Goal: Task Accomplishment & Management: Manage account settings

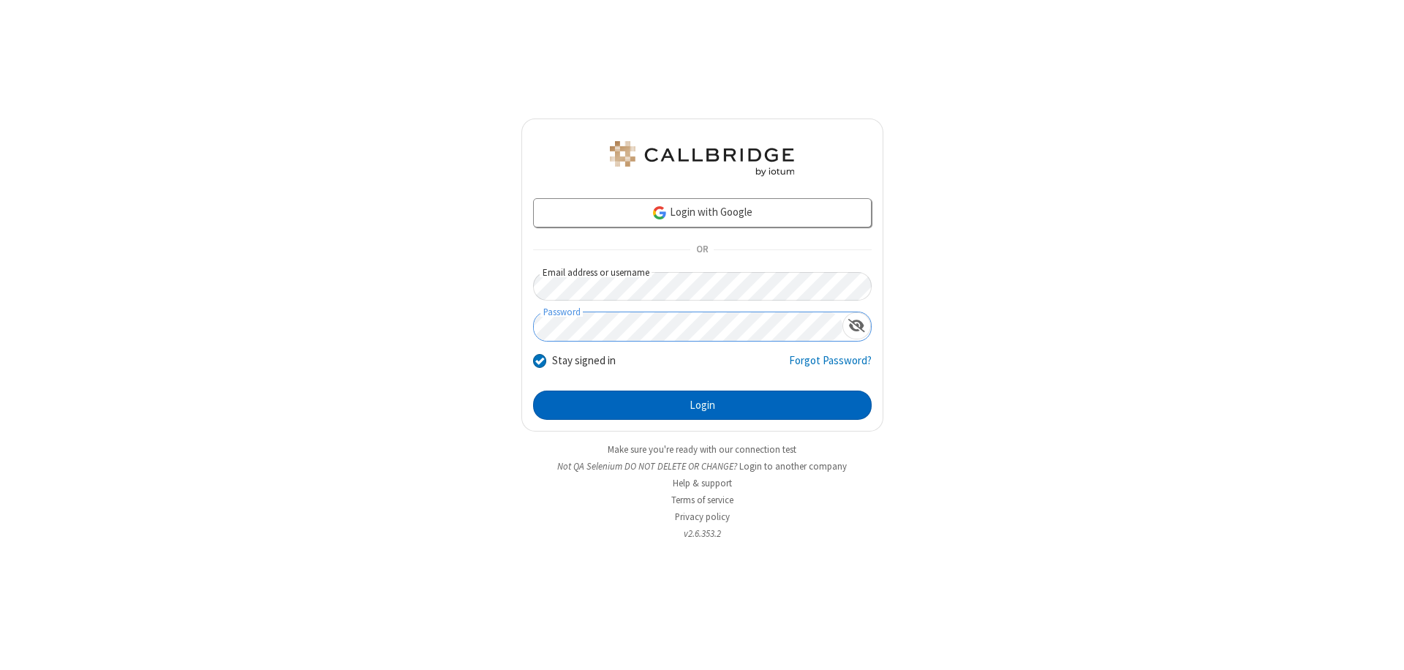
click at [702, 405] on button "Login" at bounding box center [702, 405] width 339 height 29
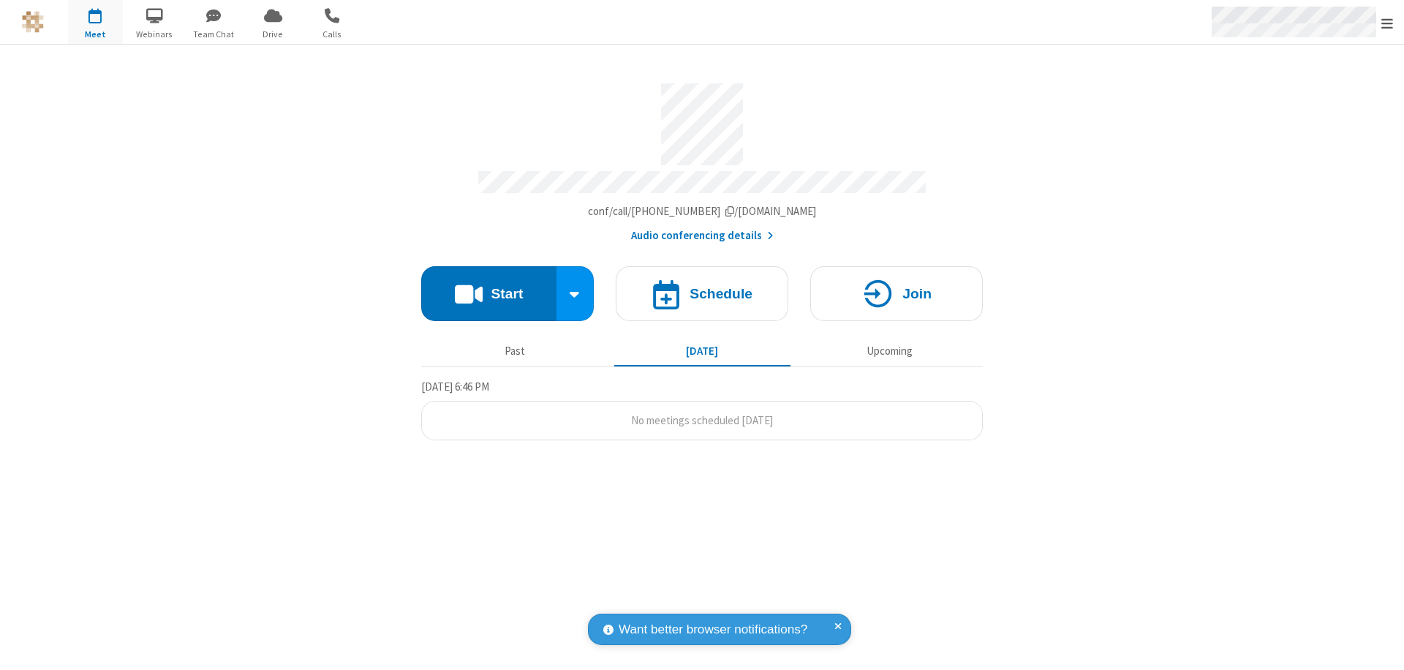
click at [1387, 23] on span "Open menu" at bounding box center [1387, 23] width 12 height 15
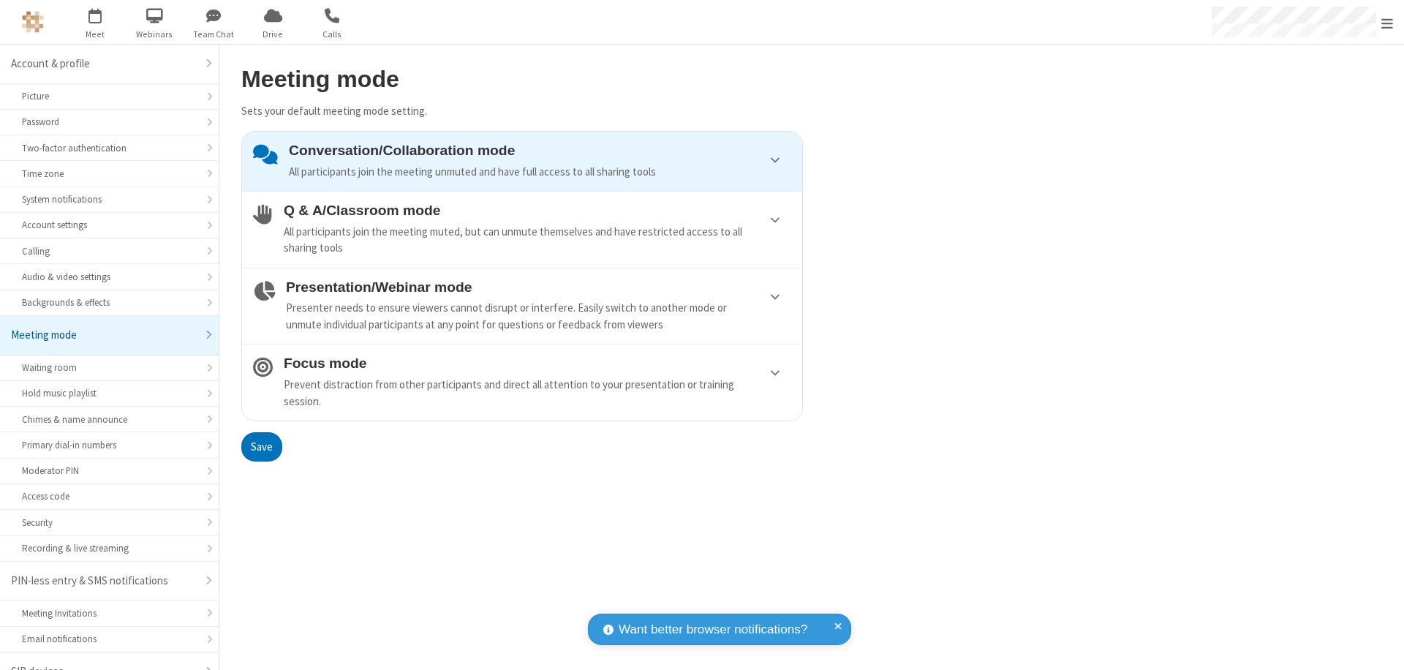
scroll to position [20, 0]
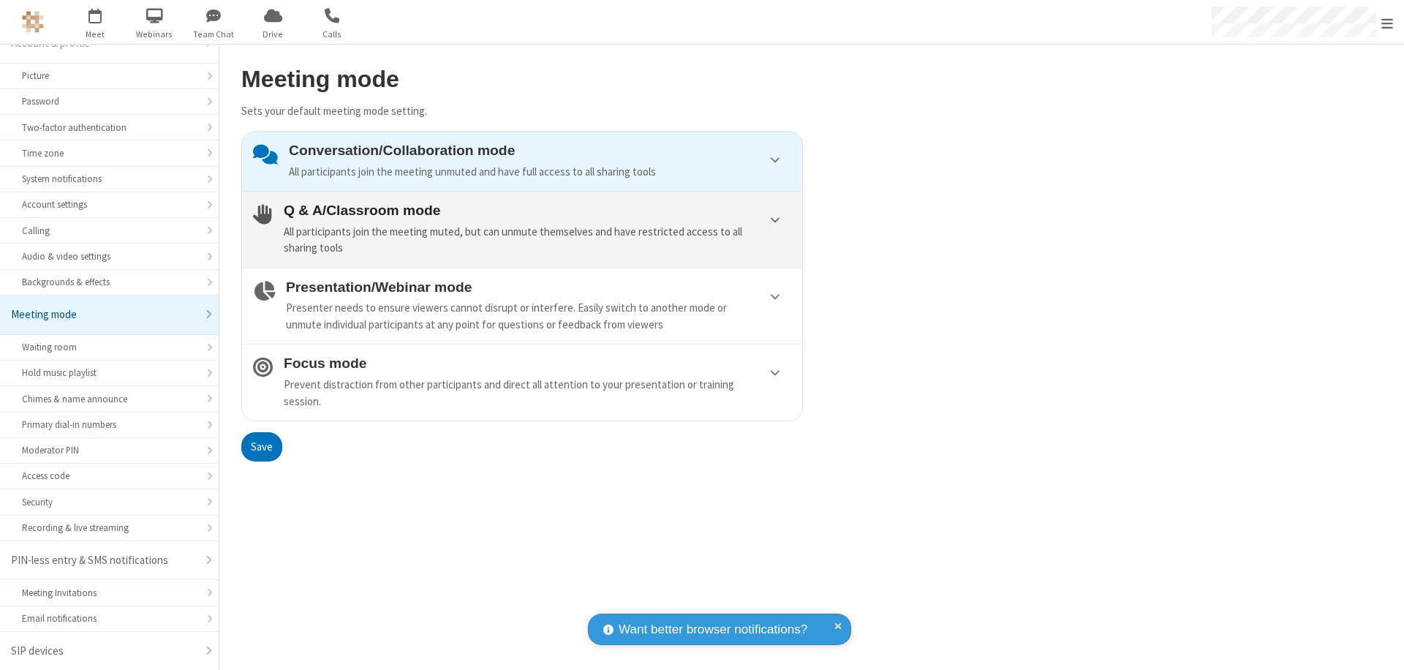
click at [522, 229] on div "All participants join the meeting muted, but can unmute themselves and have res…" at bounding box center [538, 240] width 508 height 33
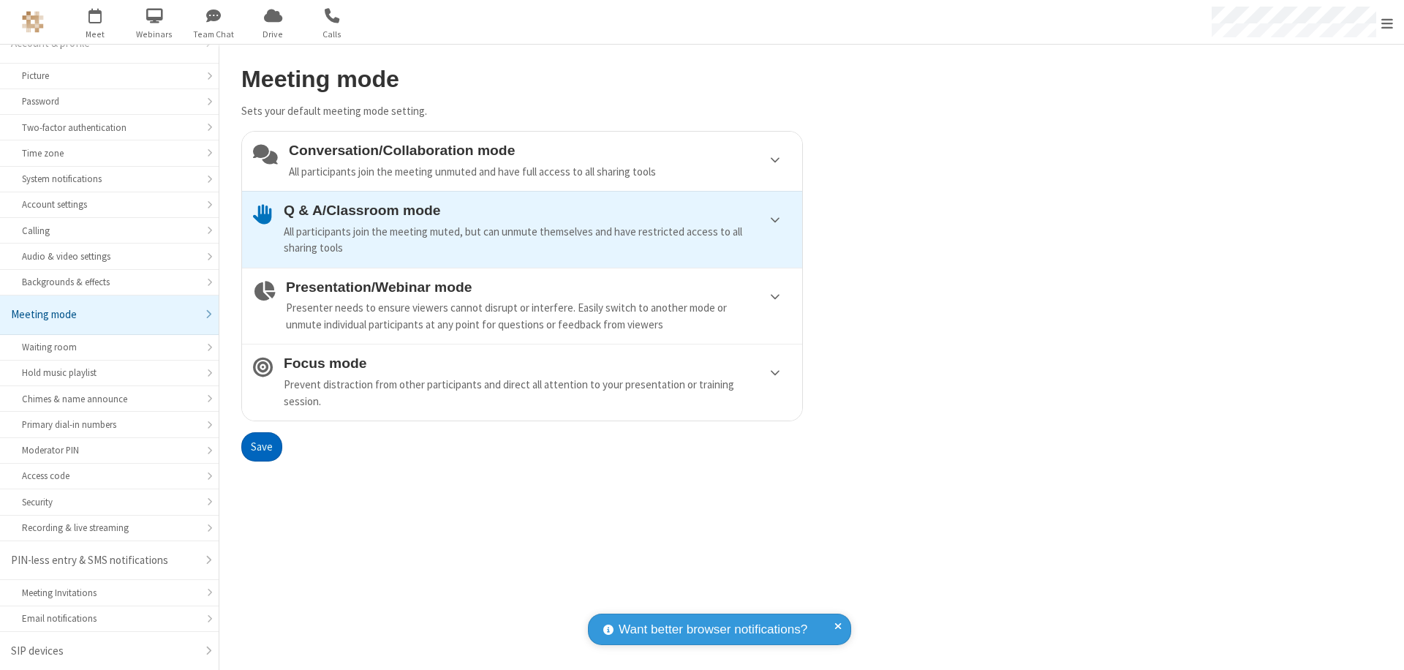
click at [261, 446] on button "Save" at bounding box center [261, 446] width 41 height 29
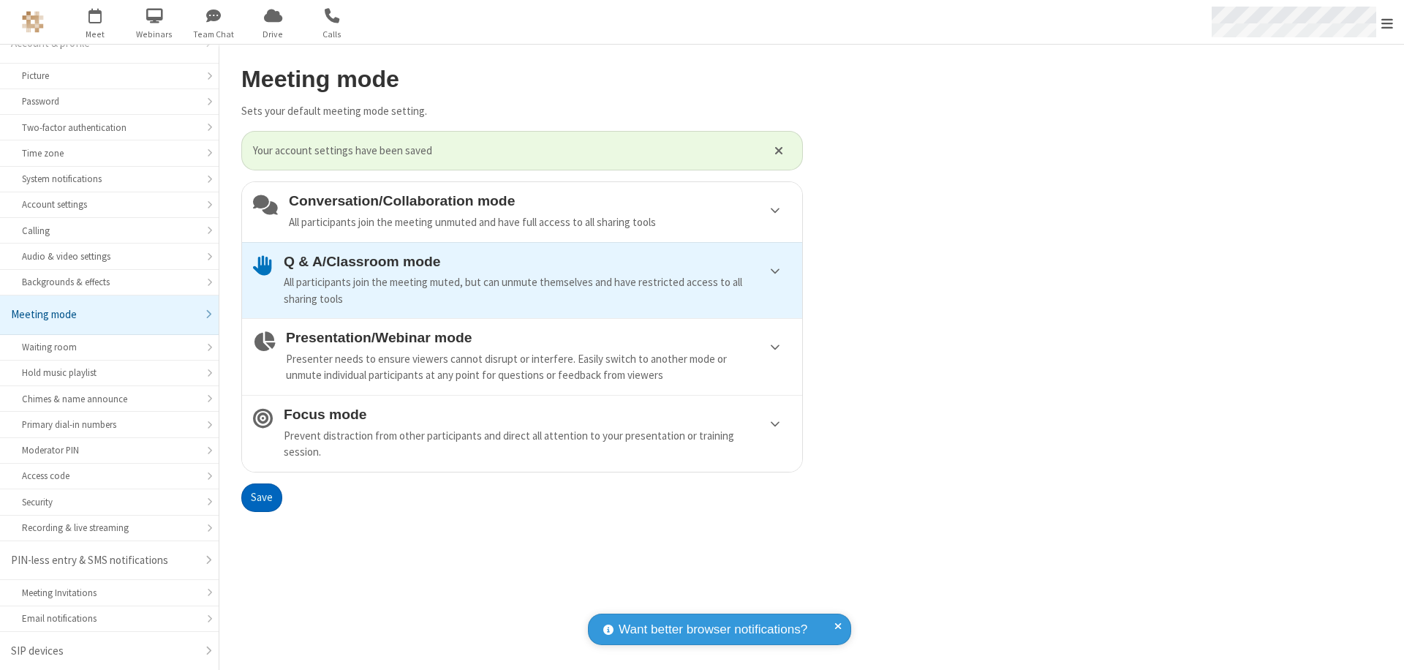
click at [1387, 22] on span "Open menu" at bounding box center [1387, 23] width 12 height 15
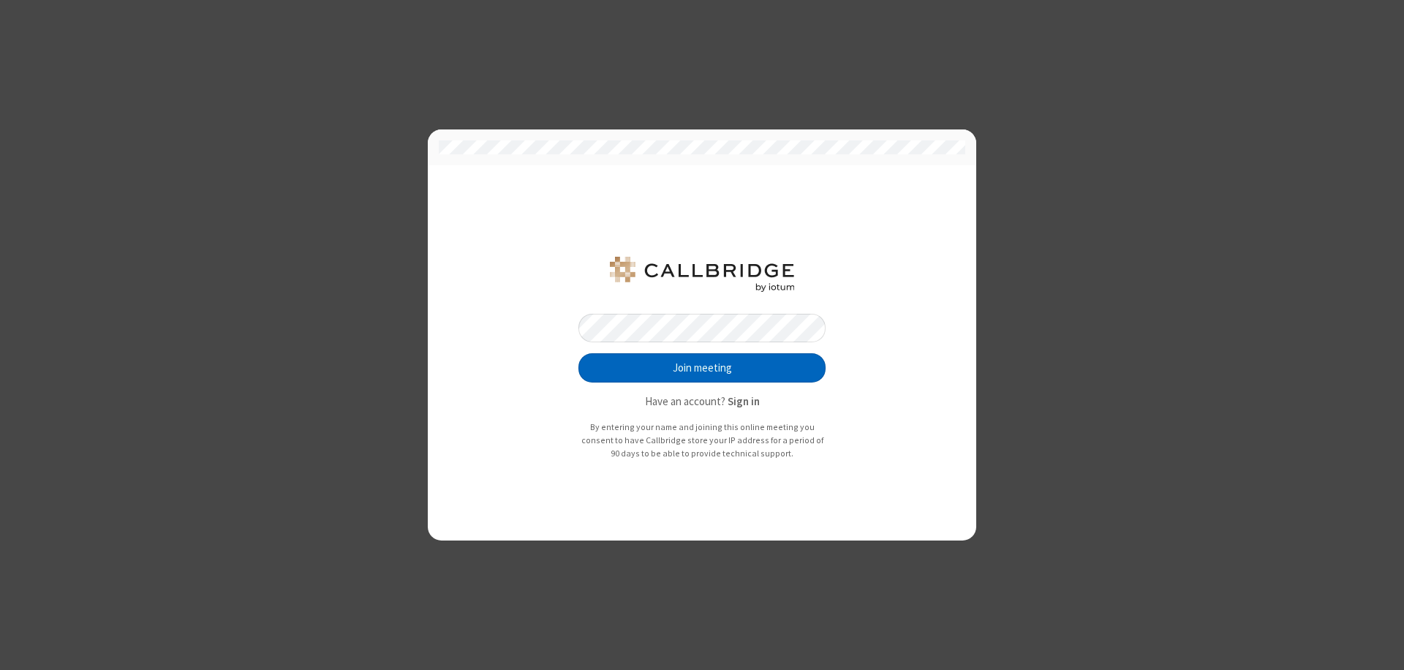
click at [702, 368] on button "Join meeting" at bounding box center [701, 367] width 247 height 29
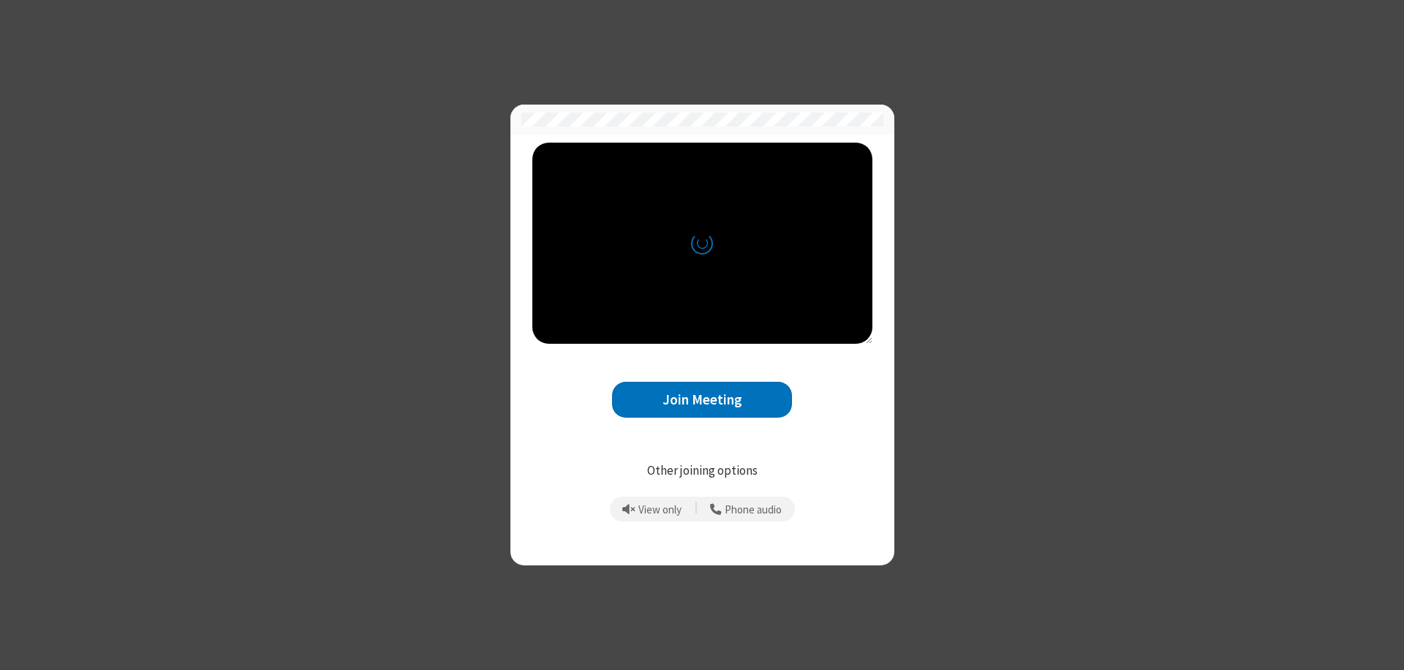
click at [702, 399] on button "Join Meeting" at bounding box center [702, 400] width 180 height 36
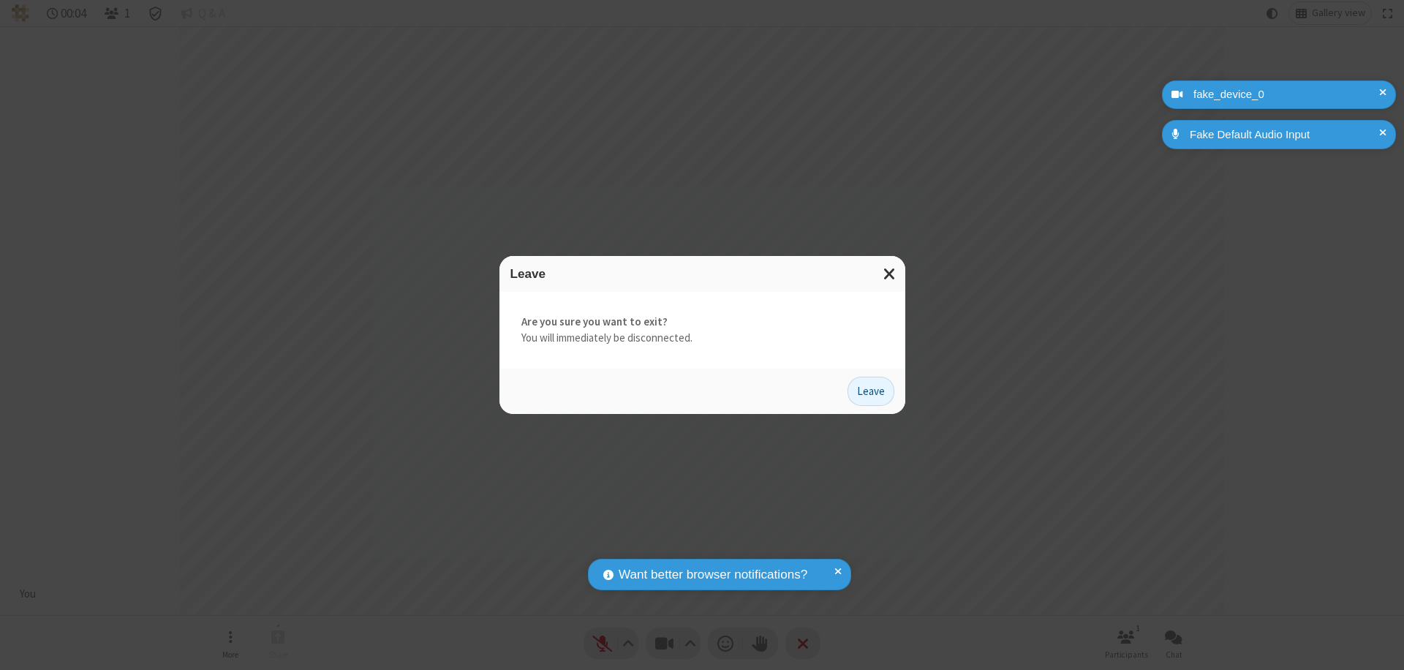
click at [871, 391] on button "Leave" at bounding box center [871, 391] width 47 height 29
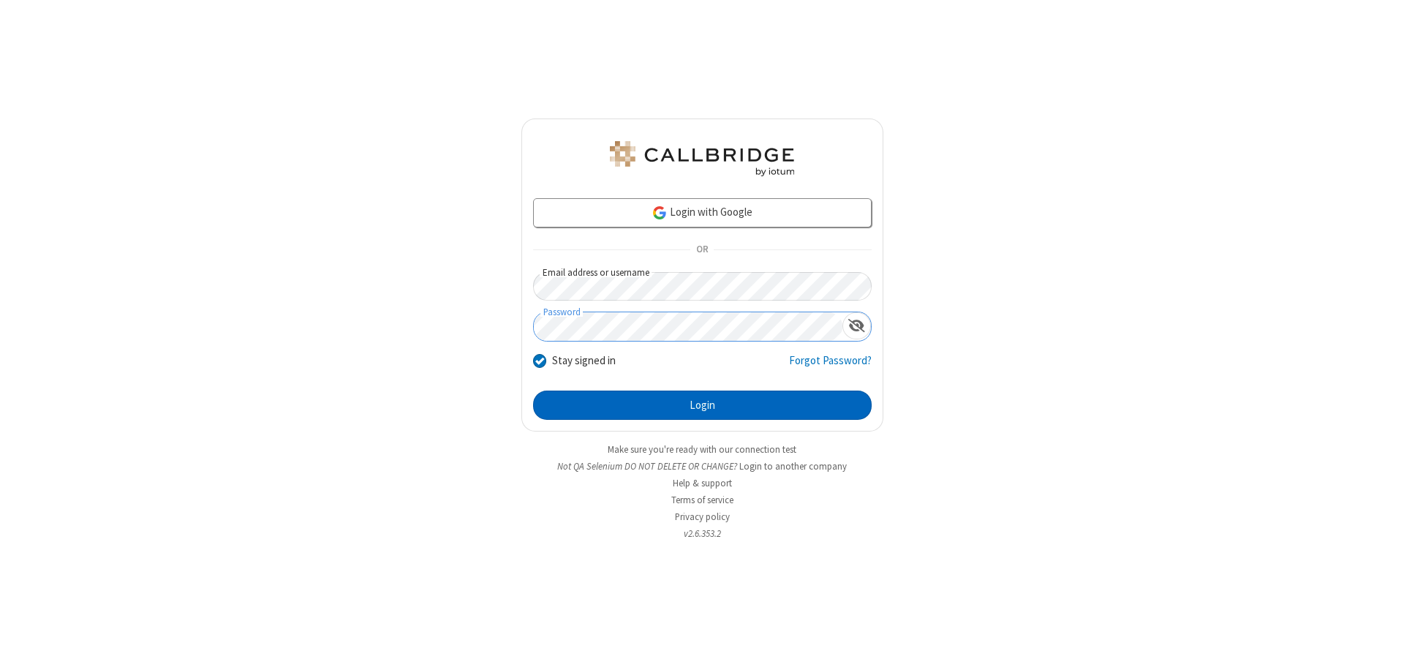
click at [702, 405] on button "Login" at bounding box center [702, 405] width 339 height 29
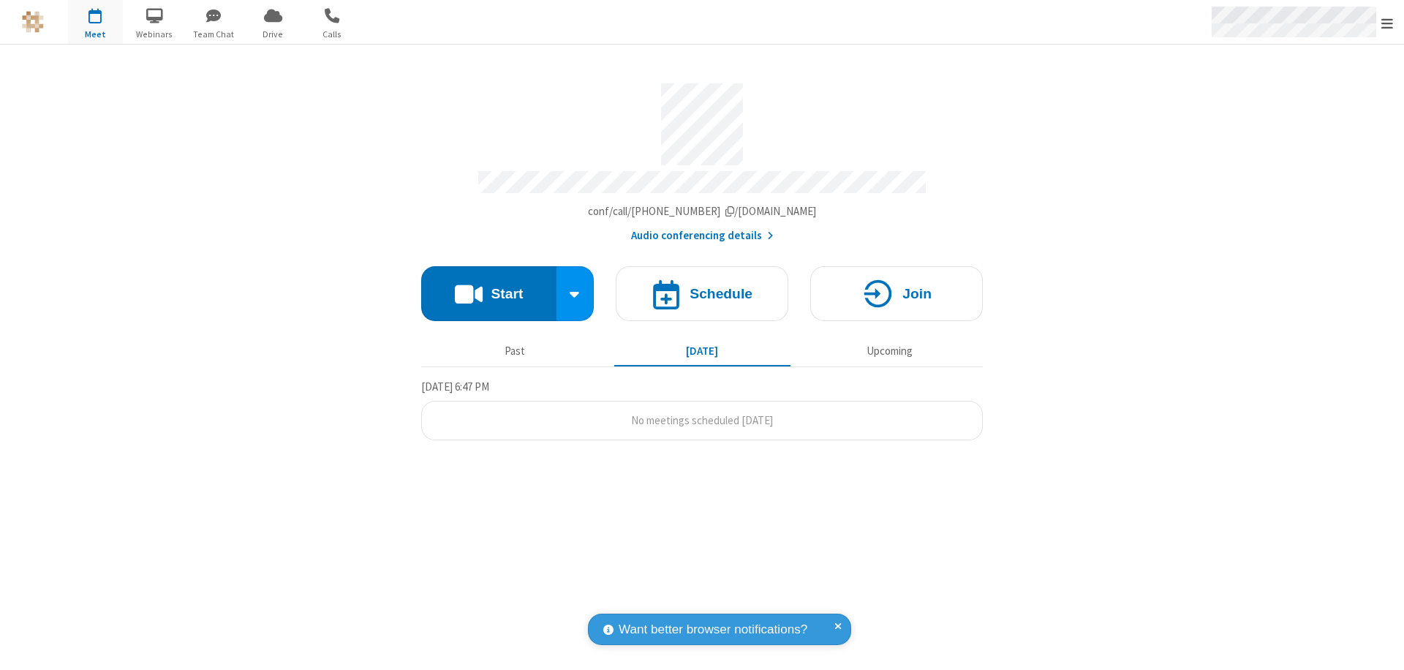
click at [1387, 23] on span "Open menu" at bounding box center [1387, 23] width 12 height 15
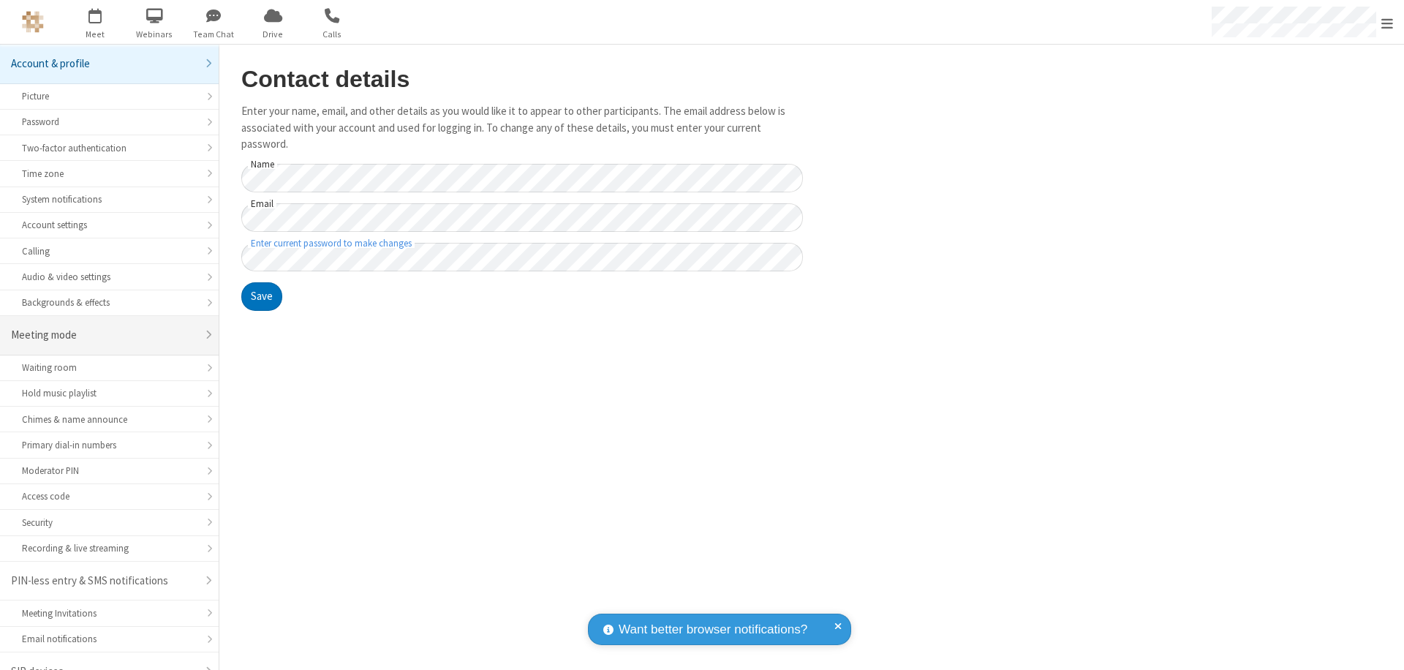
click at [104, 327] on div "Meeting mode" at bounding box center [104, 335] width 186 height 17
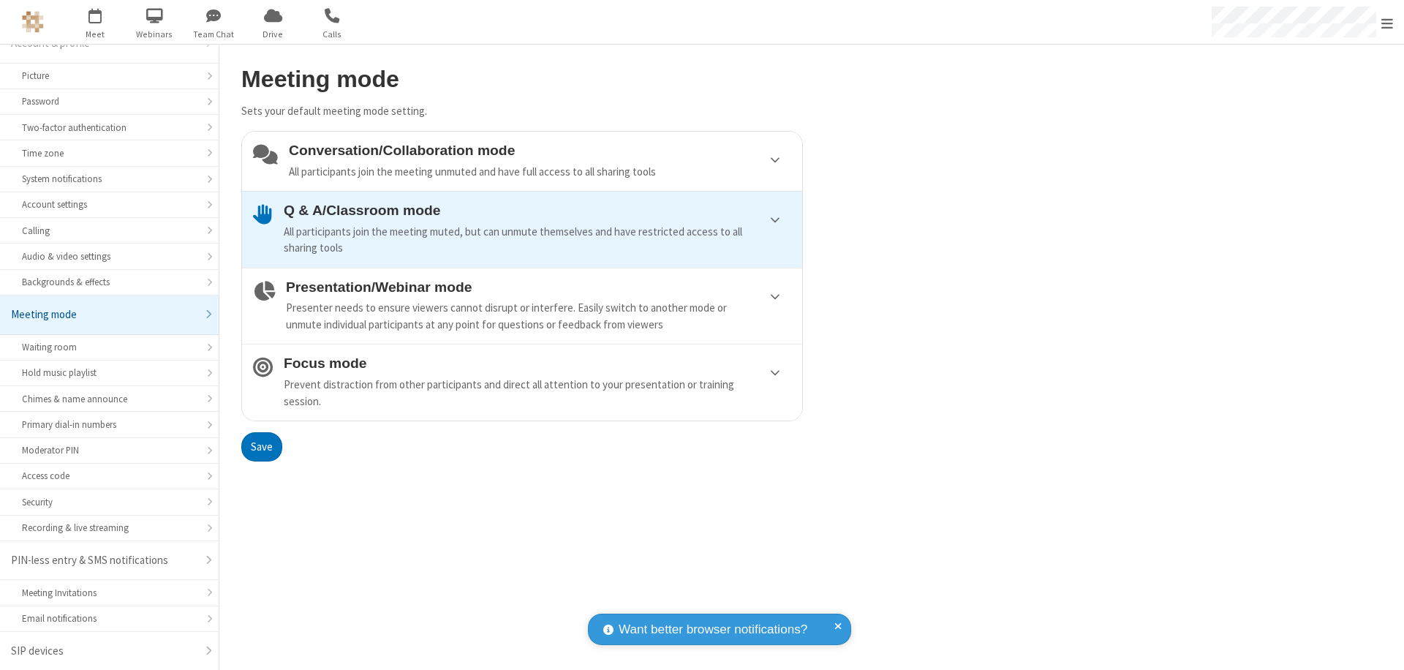
click at [522, 161] on div "Conversation/Collaboration mode All participants join the meeting unmuted and h…" at bounding box center [540, 161] width 502 height 37
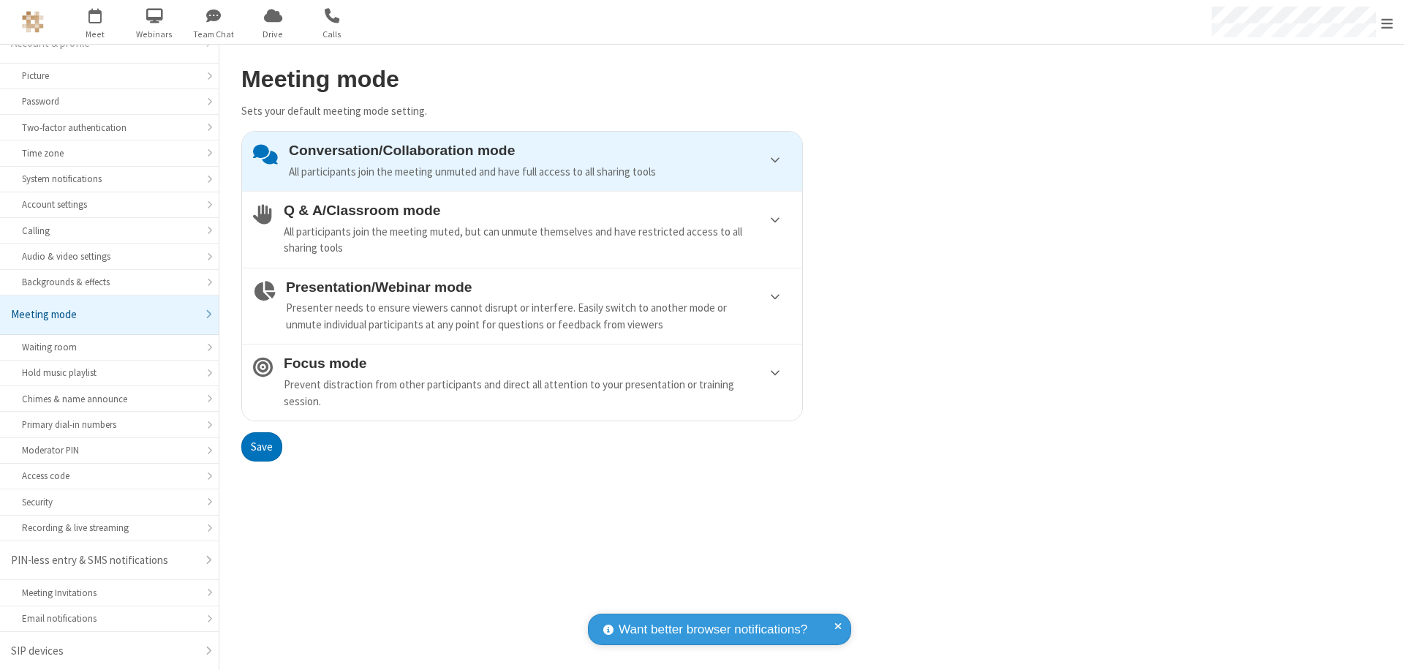
click at [261, 446] on button "Save" at bounding box center [261, 446] width 41 height 29
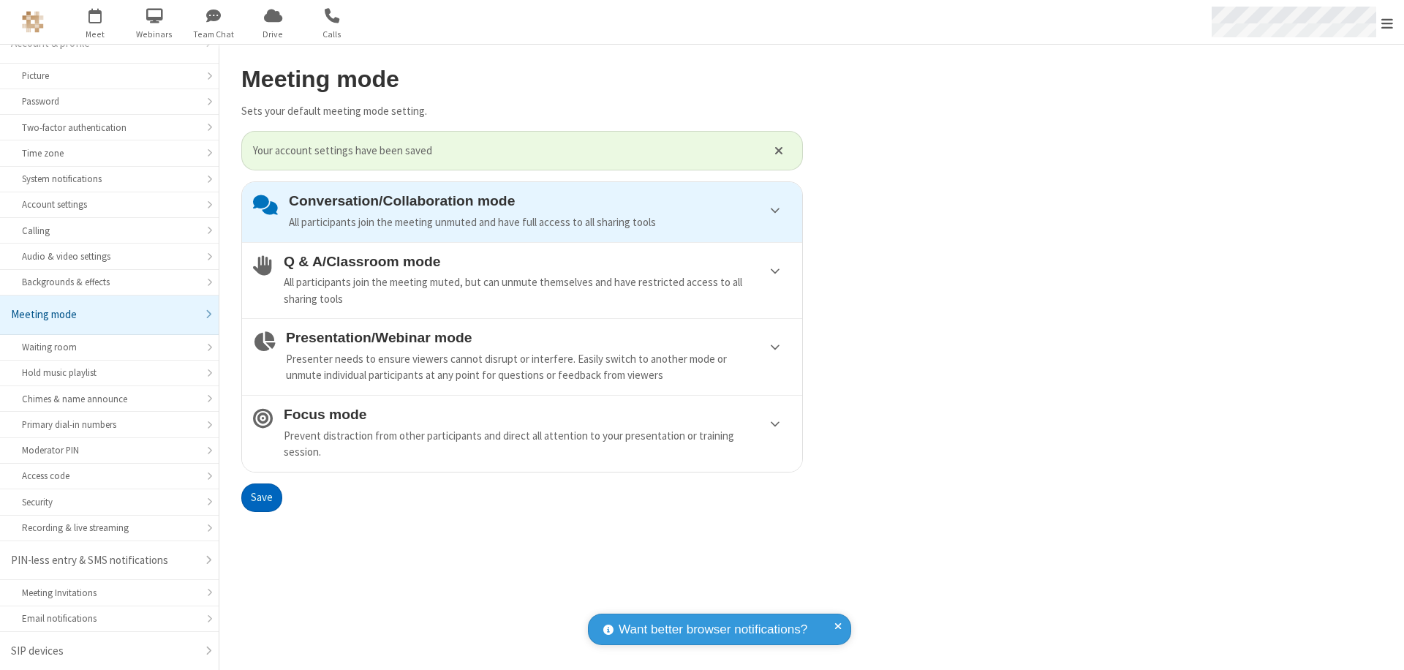
click at [1387, 22] on span "Open menu" at bounding box center [1387, 23] width 12 height 15
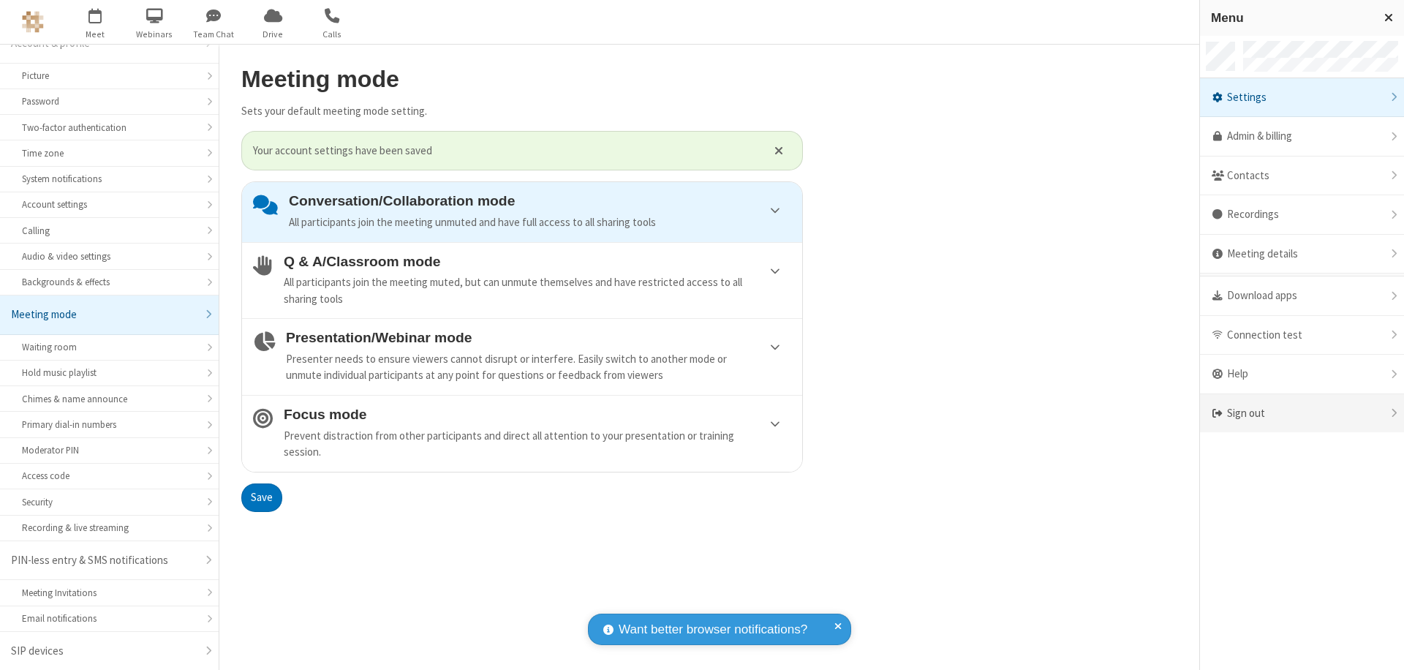
click at [1302, 413] on div "Sign out" at bounding box center [1302, 413] width 204 height 39
